Goal: Task Accomplishment & Management: Manage account settings

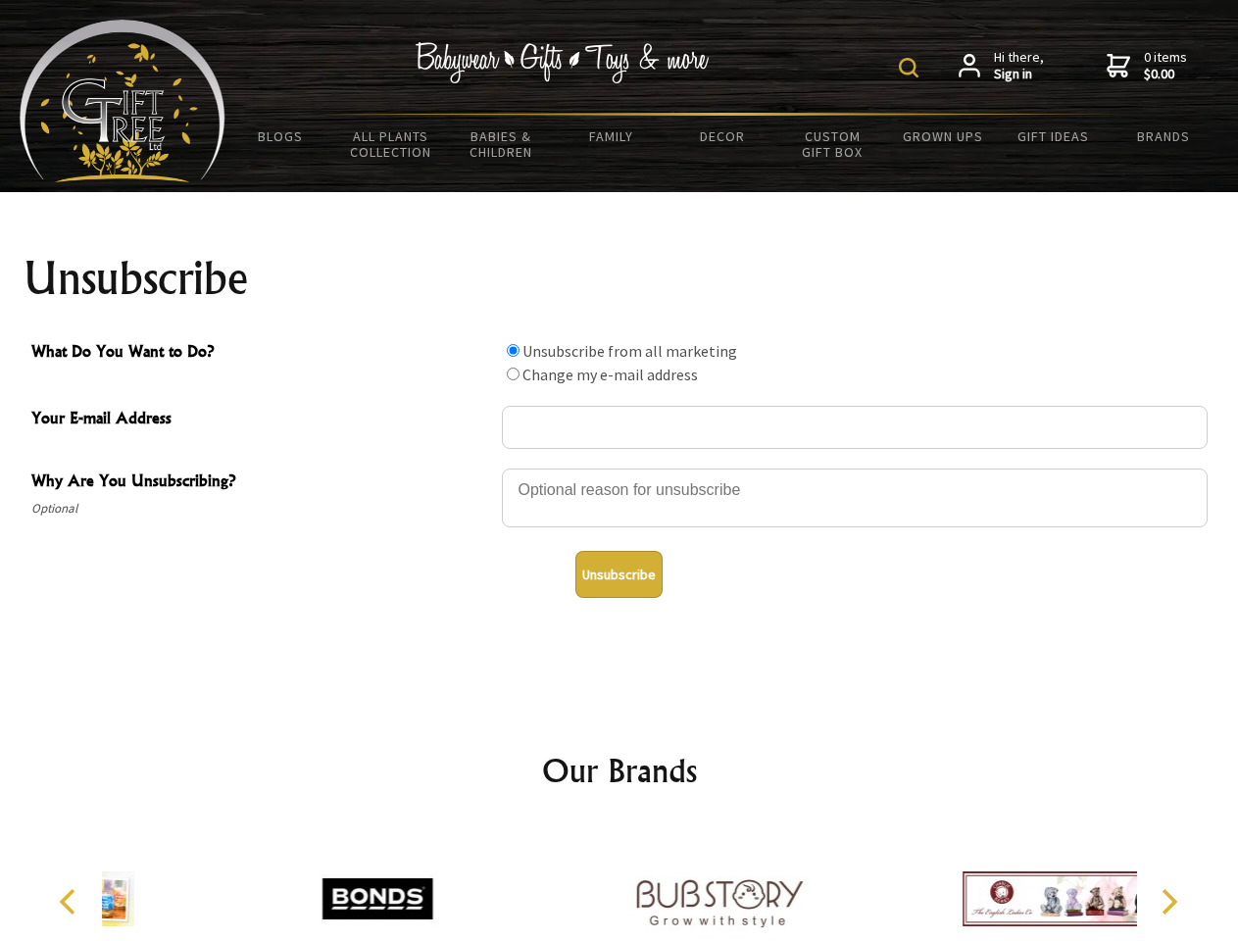
click at [912, 68] on img at bounding box center [909, 68] width 20 height 20
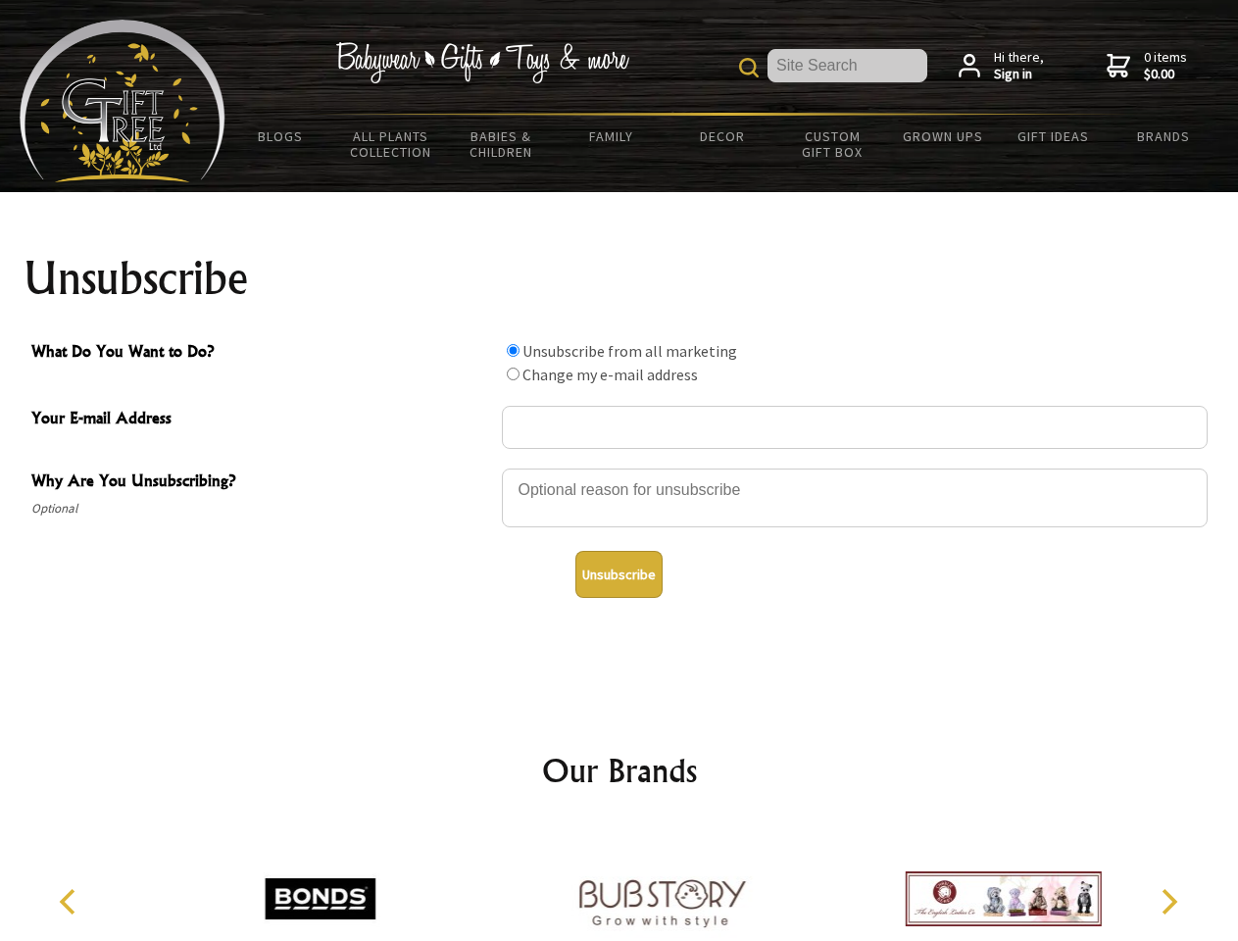
click at [620, 468] on div at bounding box center [855, 501] width 706 height 69
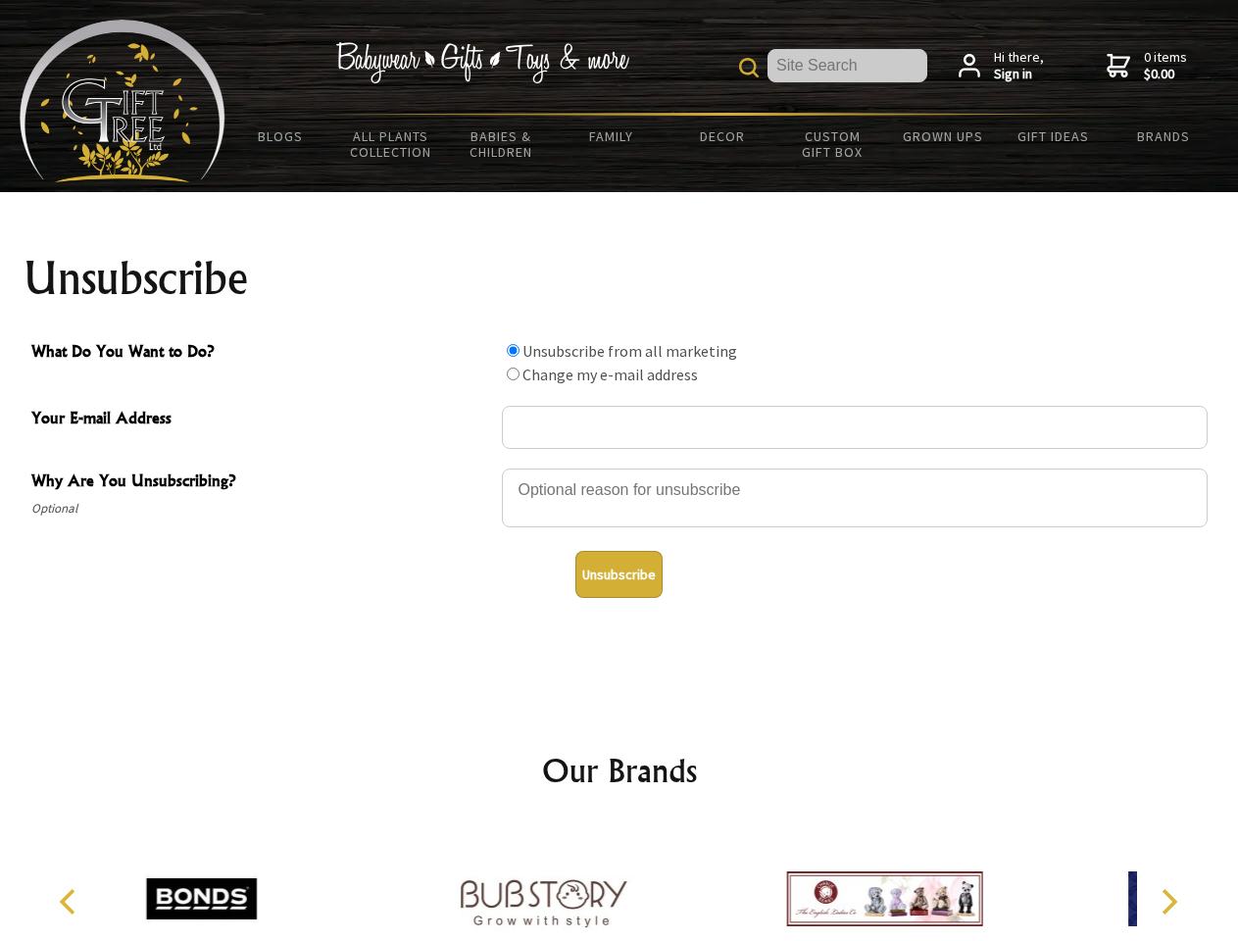
click at [513, 350] on input "What Do You Want to Do?" at bounding box center [513, 350] width 13 height 13
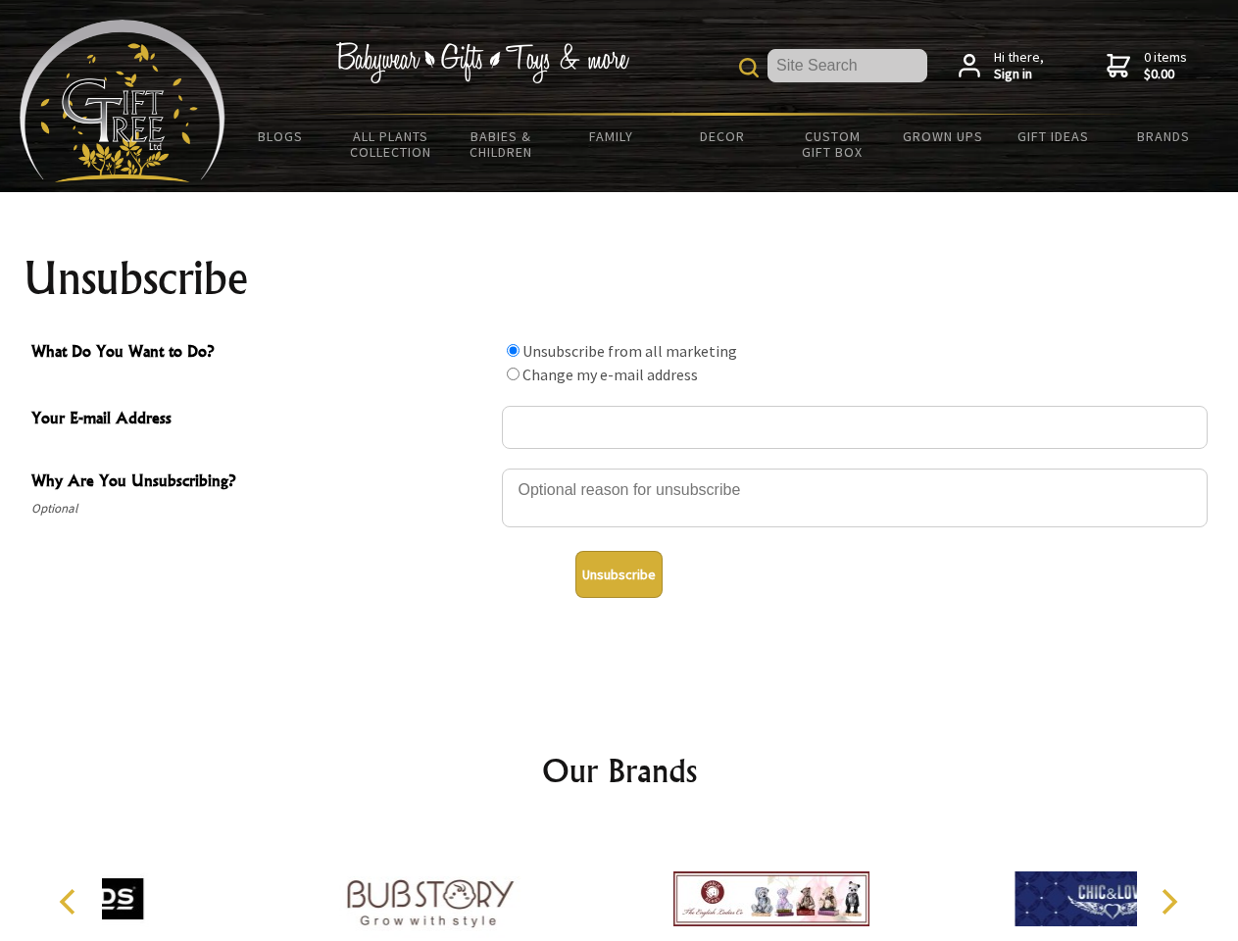
click at [513, 374] on input "What Do You Want to Do?" at bounding box center [513, 374] width 13 height 13
radio input "true"
click at [619, 574] on button "Unsubscribe" at bounding box center [618, 574] width 87 height 47
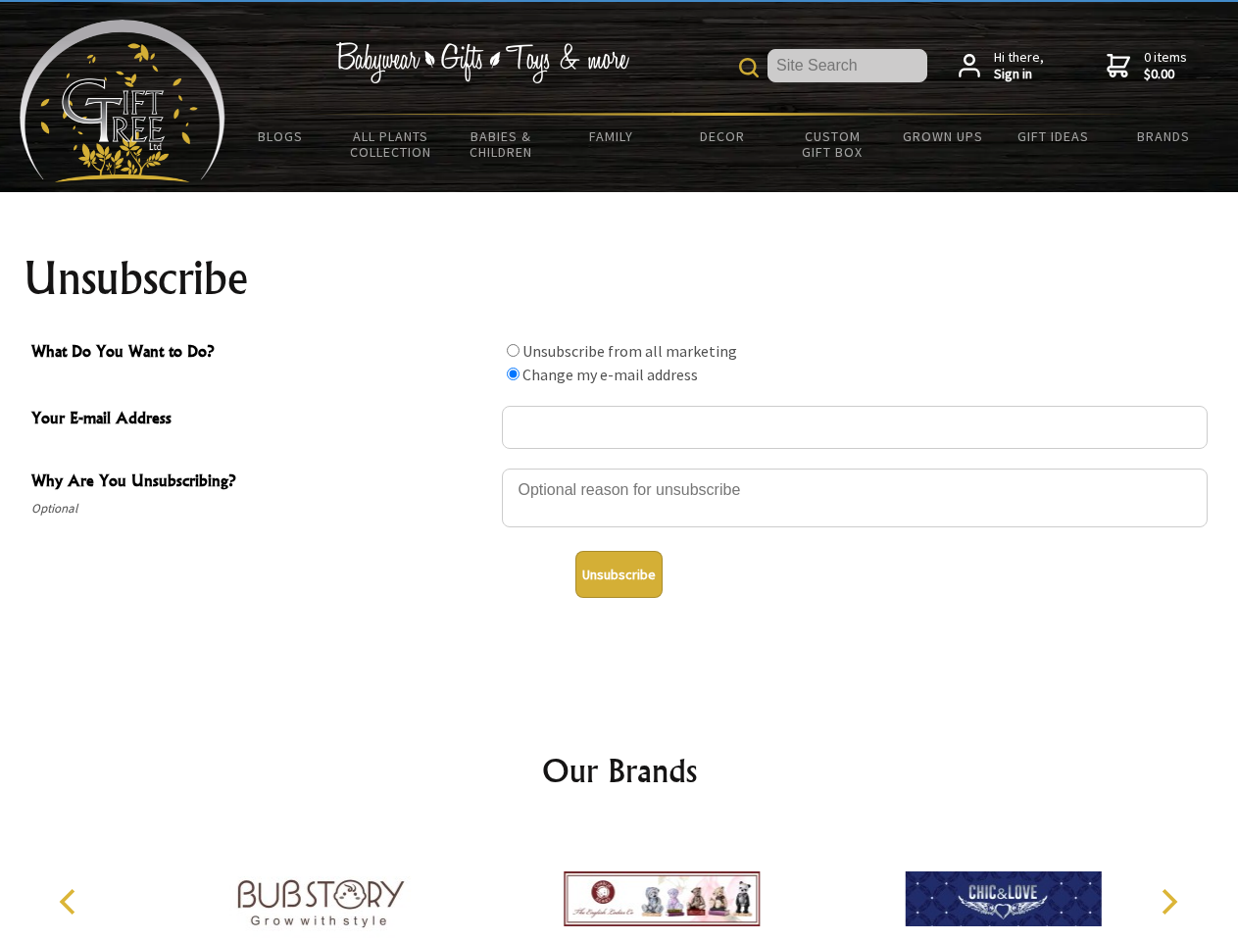
click at [620, 883] on img at bounding box center [662, 898] width 196 height 147
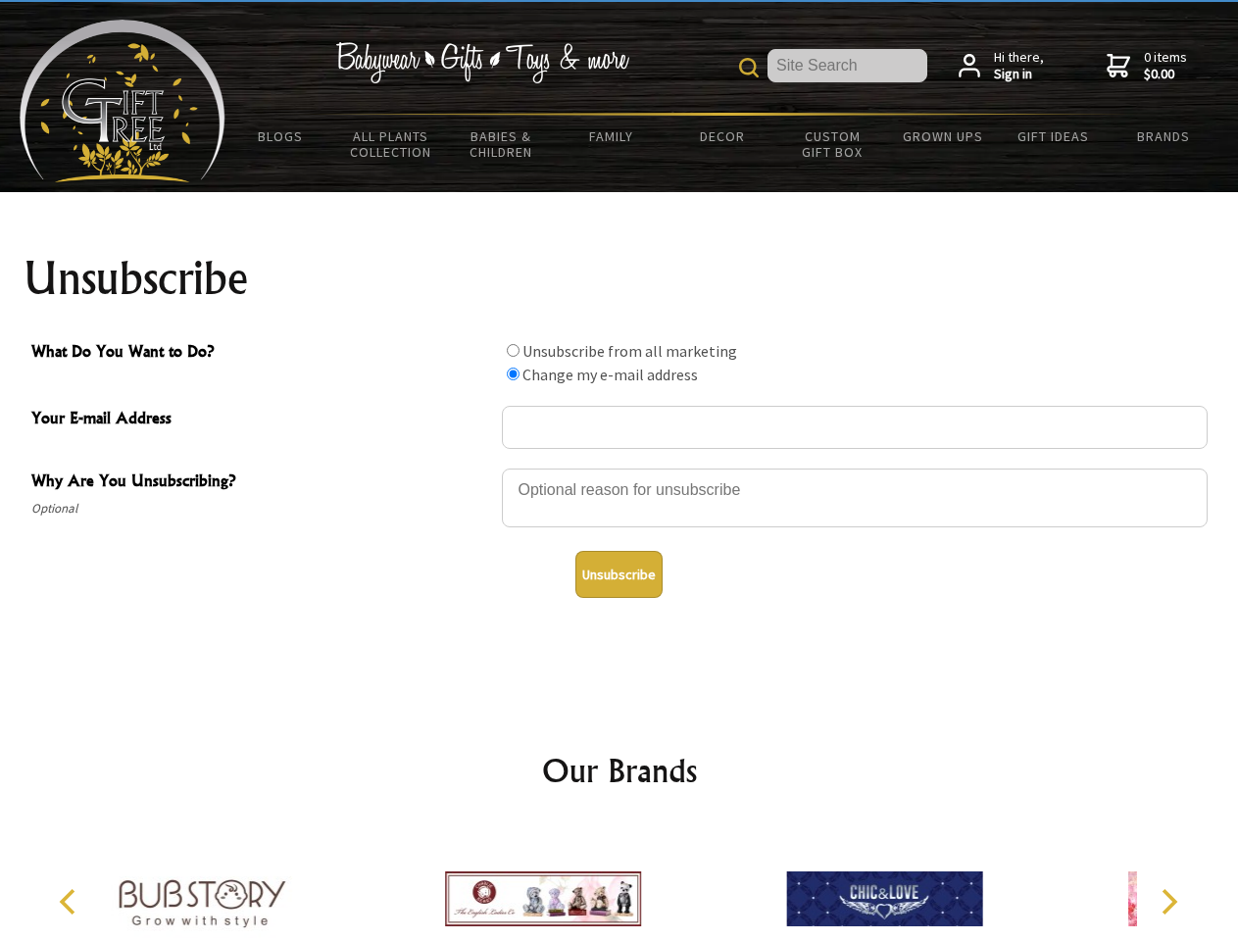
click at [71, 902] on icon "Previous" at bounding box center [69, 901] width 25 height 25
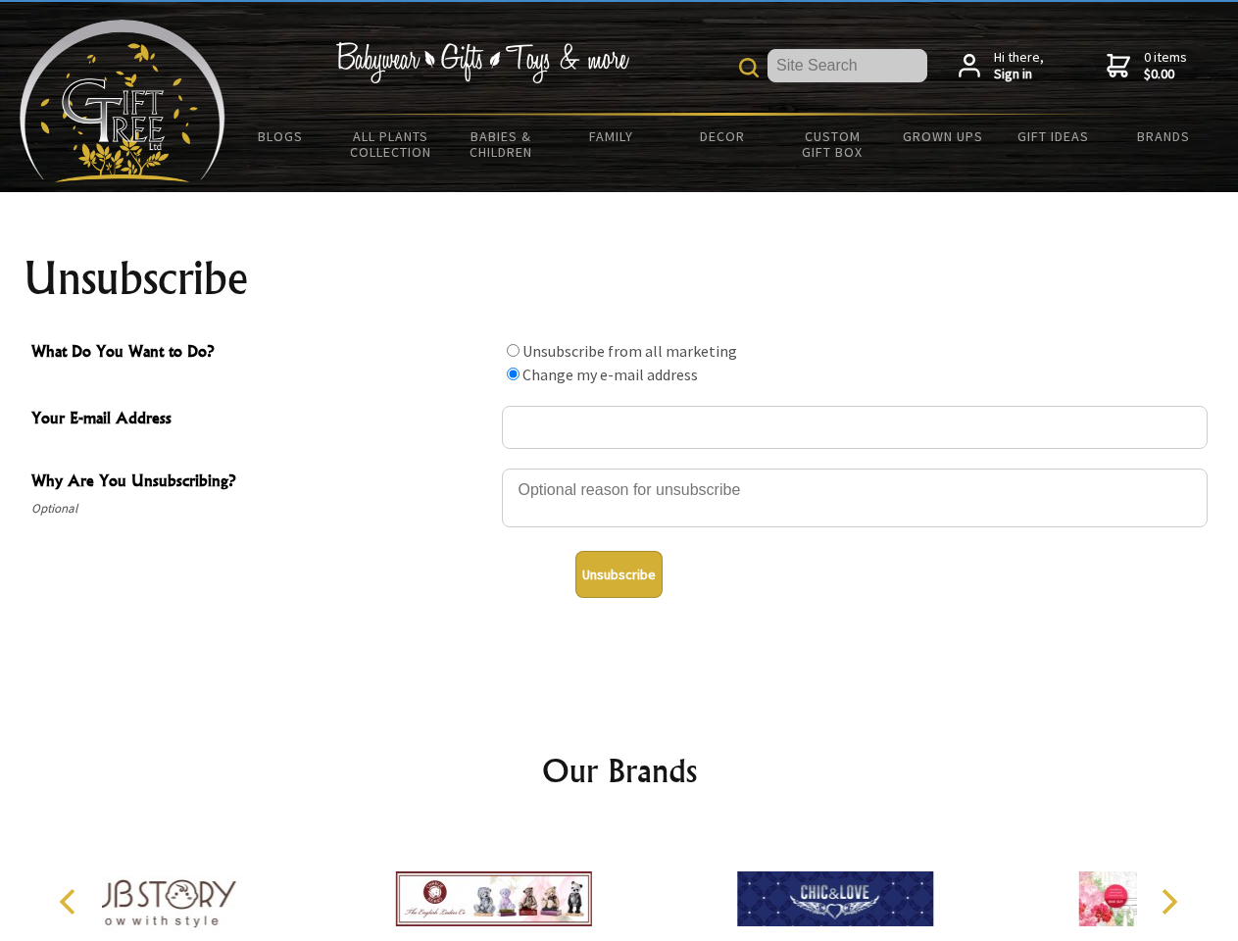
click at [1169, 902] on icon "Next" at bounding box center [1167, 901] width 25 height 25
